Goal: Information Seeking & Learning: Stay updated

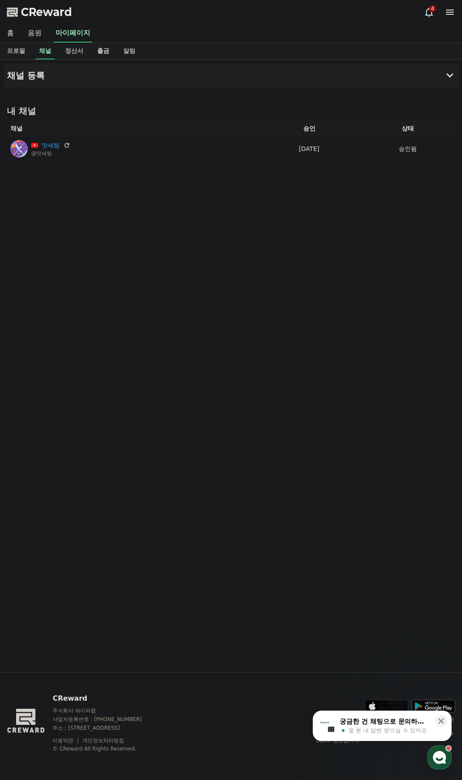
click at [82, 52] on link "정산서" at bounding box center [74, 51] width 32 height 16
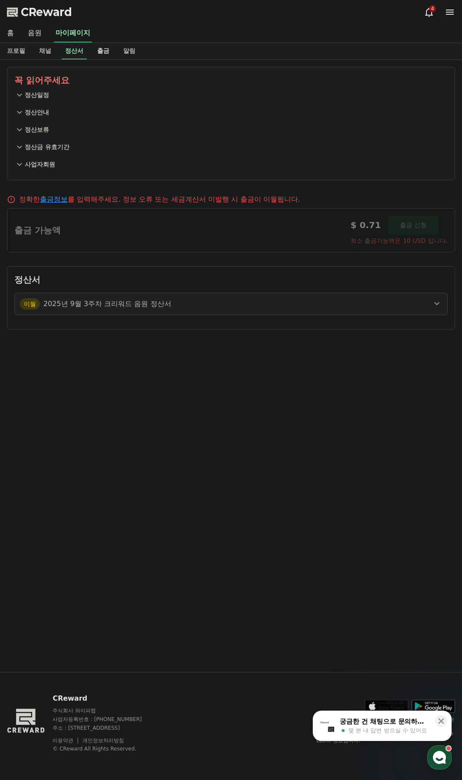
click at [100, 52] on link "출금" at bounding box center [103, 51] width 26 height 16
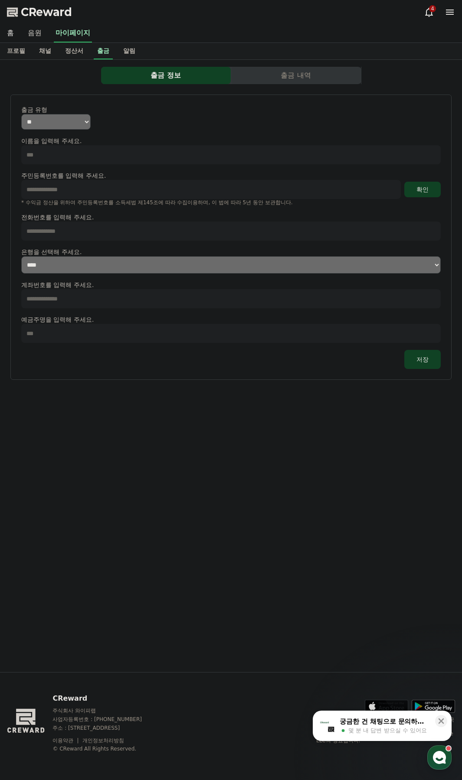
click at [36, 36] on link "음원" at bounding box center [35, 33] width 28 height 18
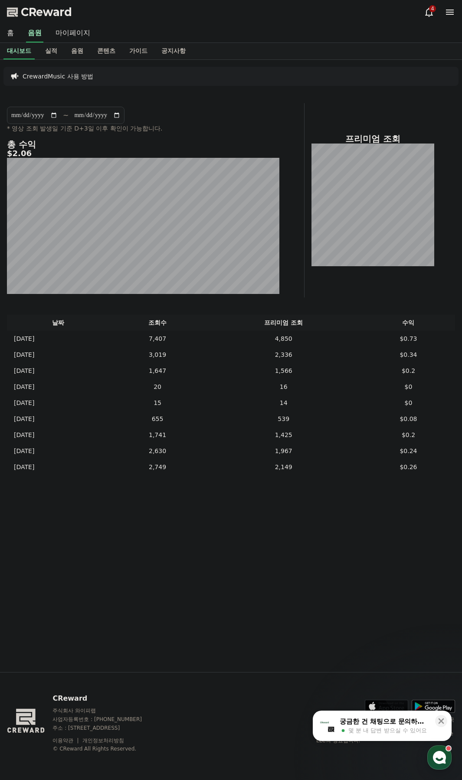
click at [267, 138] on div "**********" at bounding box center [143, 200] width 280 height 194
click at [429, 13] on icon at bounding box center [429, 12] width 10 height 10
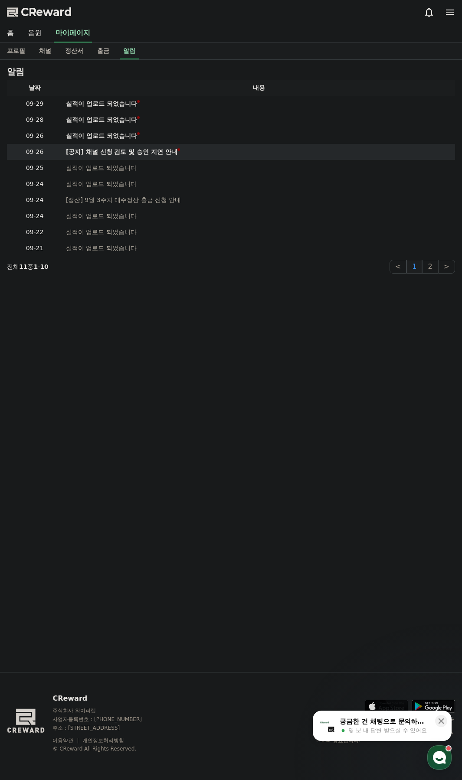
click at [154, 157] on td "[공지] 채널 신청 검토 및 승인 지연 안내" at bounding box center [258, 152] width 392 height 16
click at [154, 154] on div "[공지] 채널 신청 검토 및 승인 지연 안내" at bounding box center [121, 151] width 111 height 9
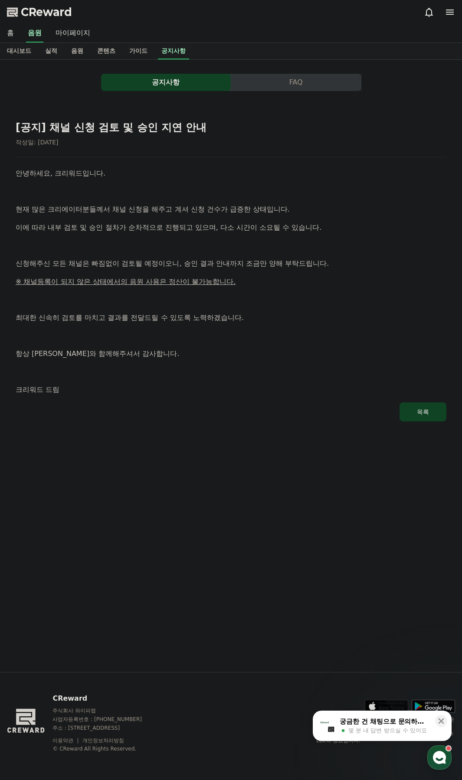
click at [167, 151] on div "[공지] 채널 신청 검토 및 승인 지연 안내 작성일: [DATE] 안녕하세요, 크리워드입니다. 현재 많은 크리에이터분들께서 채널 신청을 해주고…" at bounding box center [231, 267] width 434 height 311
